Goal: Task Accomplishment & Management: Manage account settings

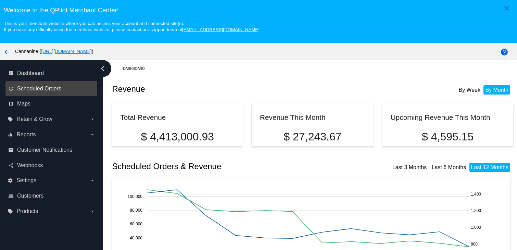
click at [46, 88] on span "Scheduled Orders" at bounding box center [39, 89] width 44 height 6
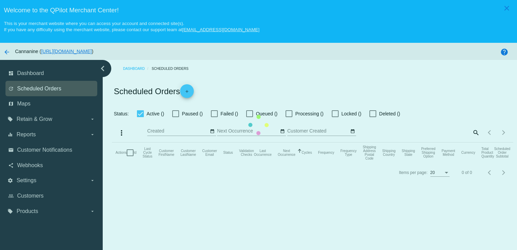
checkbox input "true"
